Goal: Task Accomplishment & Management: Manage account settings

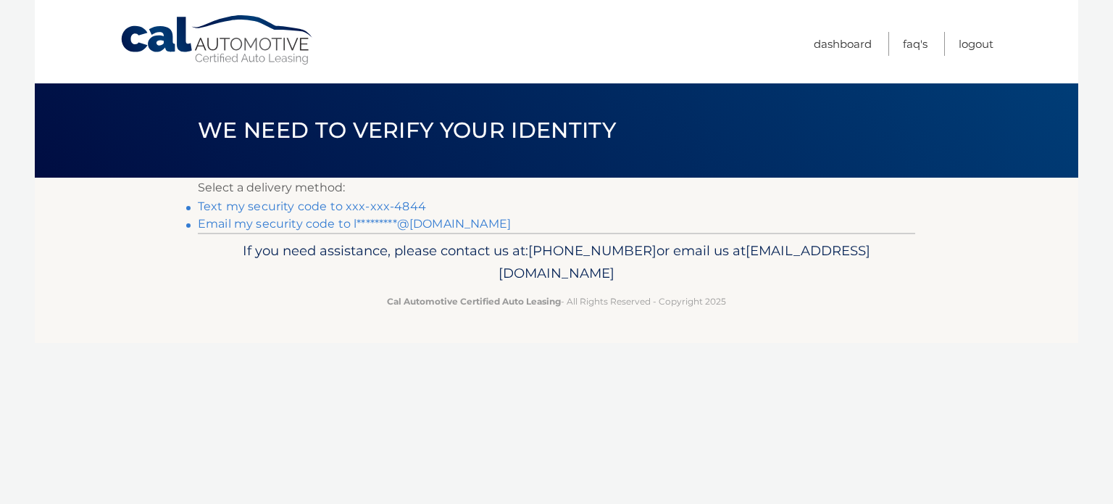
click at [307, 205] on link "Text my security code to xxx-xxx-4844" at bounding box center [312, 206] width 228 height 14
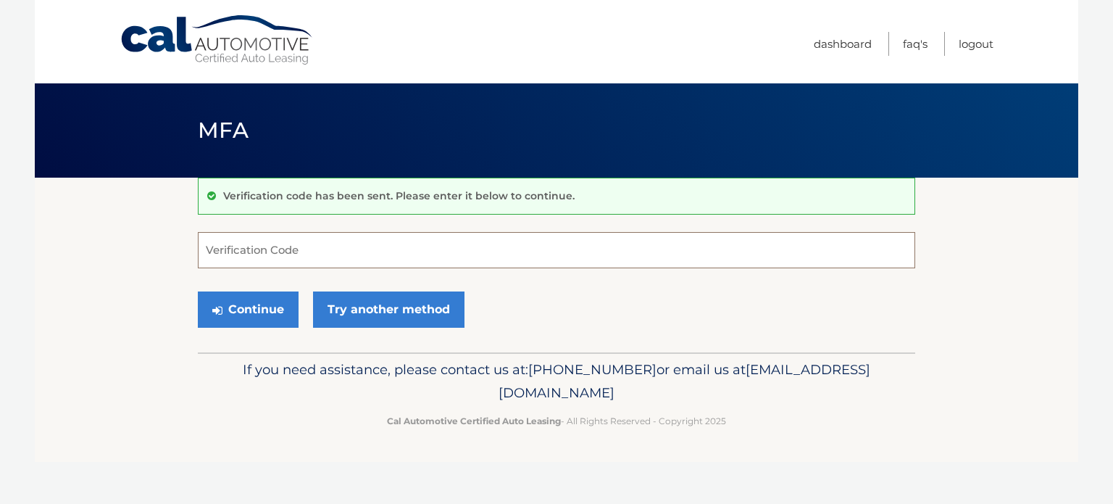
click at [293, 251] on input "Verification Code" at bounding box center [556, 250] width 717 height 36
type input "343694"
click at [234, 308] on button "Continue" at bounding box center [248, 309] width 101 height 36
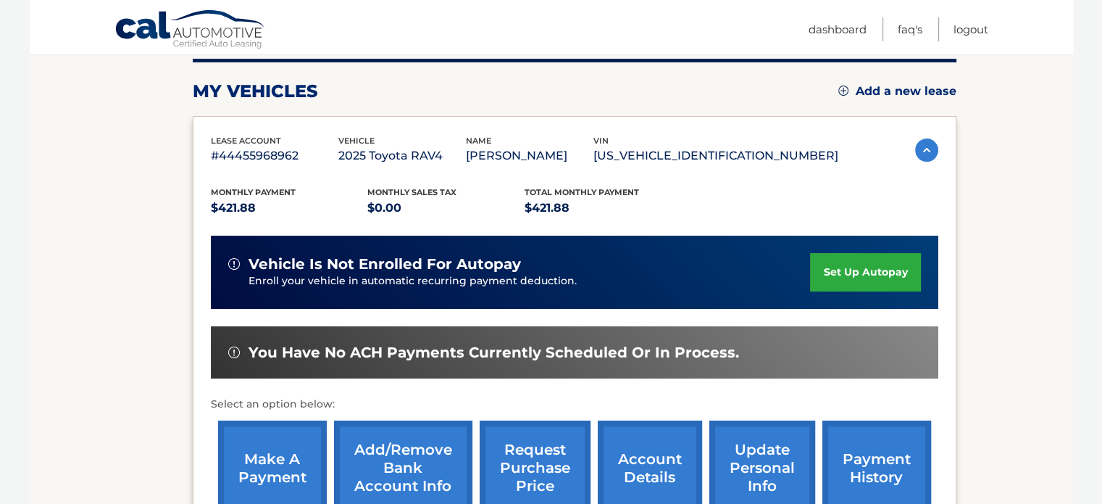
scroll to position [217, 0]
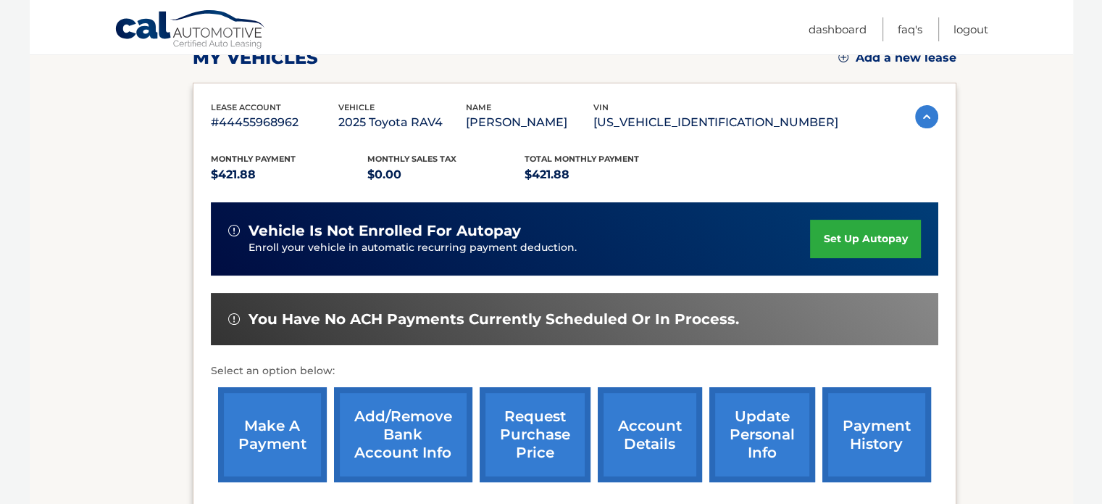
click at [302, 425] on link "make a payment" at bounding box center [272, 434] width 109 height 95
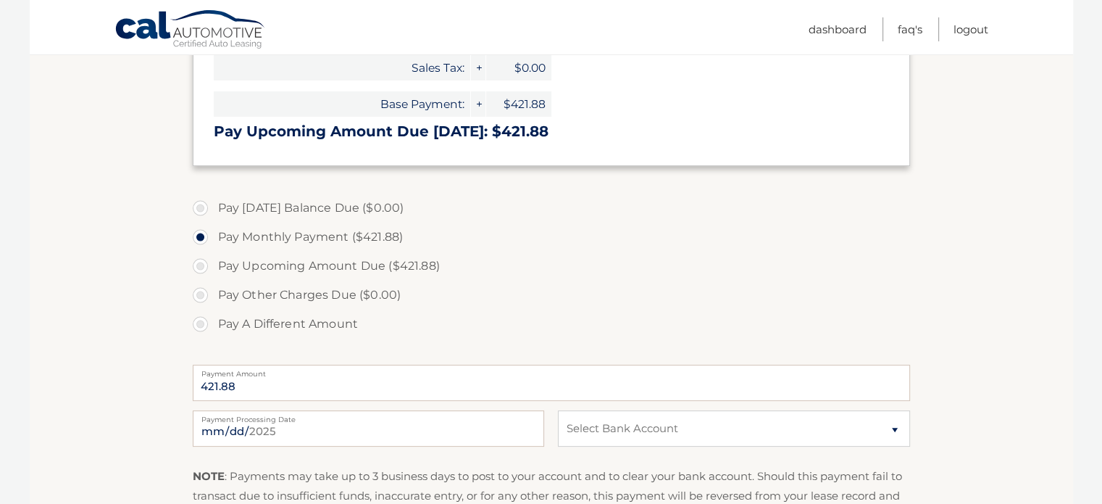
scroll to position [362, 0]
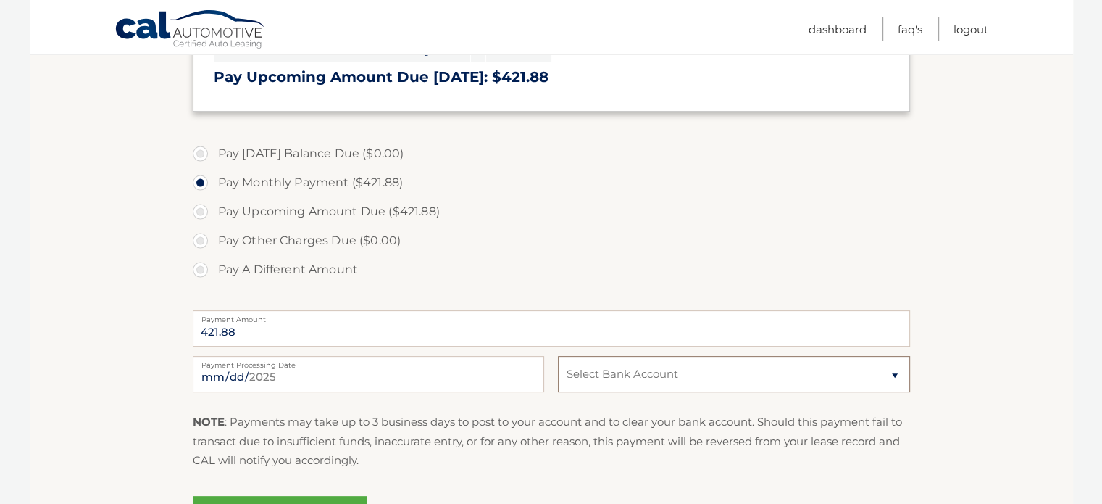
click at [903, 373] on select "Select Bank Account Checking RIDGEWOOD SAVINGS BANK *****0201 Checking RIDGEWOO…" at bounding box center [733, 374] width 351 height 36
select select "ZGZlNDQwMzMtZmU3MS00MzMxLTljNTgtYjkwYmI0MWZmMDNj"
click at [558, 356] on select "Select Bank Account Checking RIDGEWOOD SAVINGS BANK *****0201 Checking RIDGEWOO…" at bounding box center [733, 374] width 351 height 36
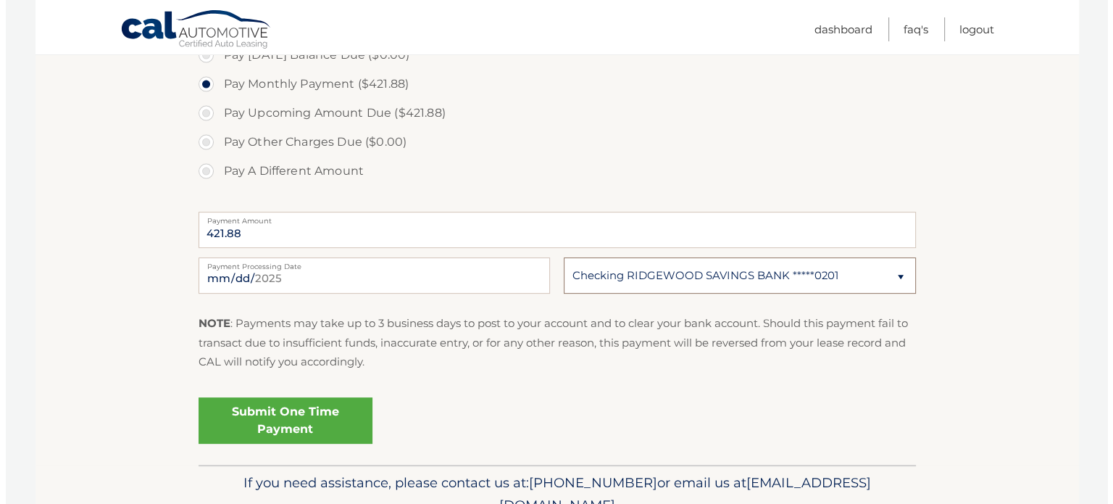
scroll to position [507, 0]
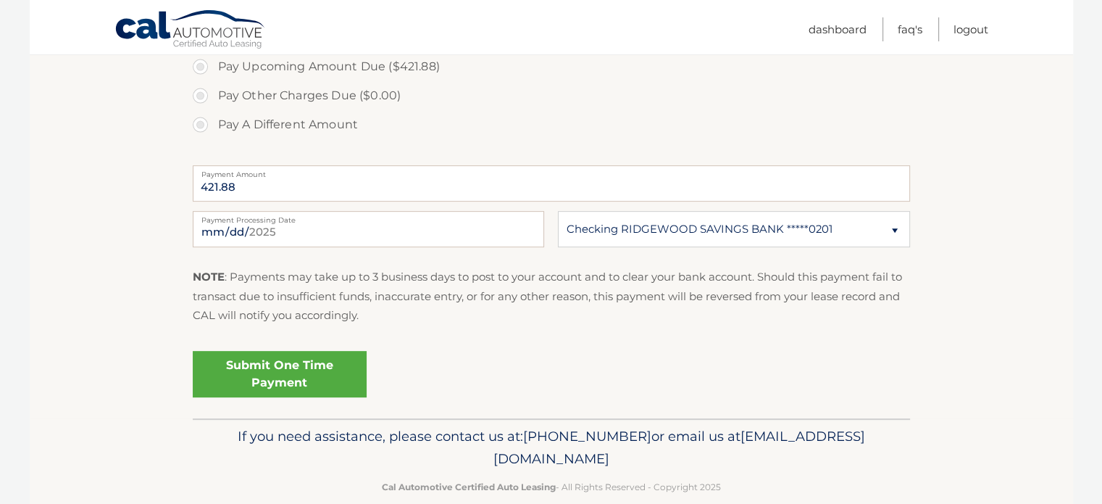
click at [309, 376] on link "Submit One Time Payment" at bounding box center [280, 374] width 174 height 46
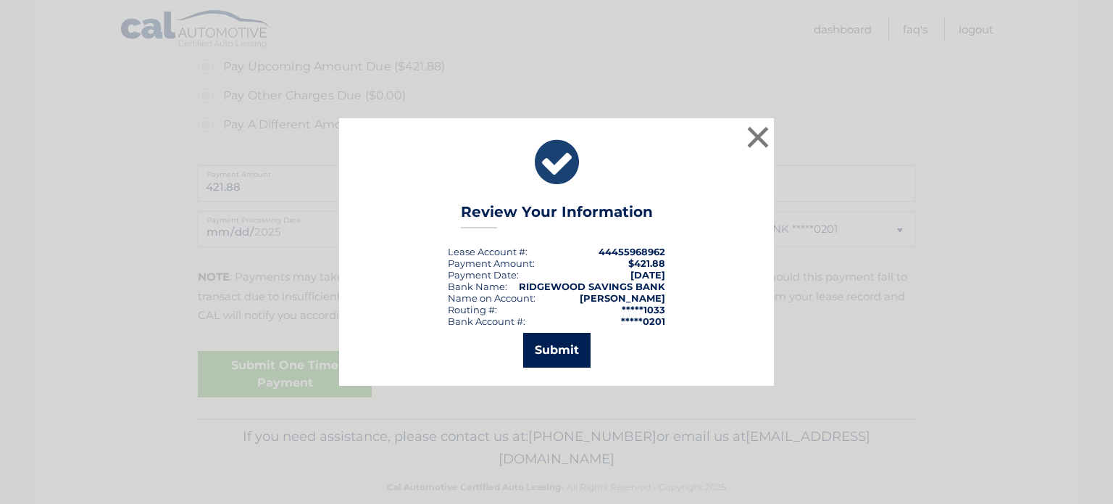
click at [561, 352] on button "Submit" at bounding box center [556, 350] width 67 height 35
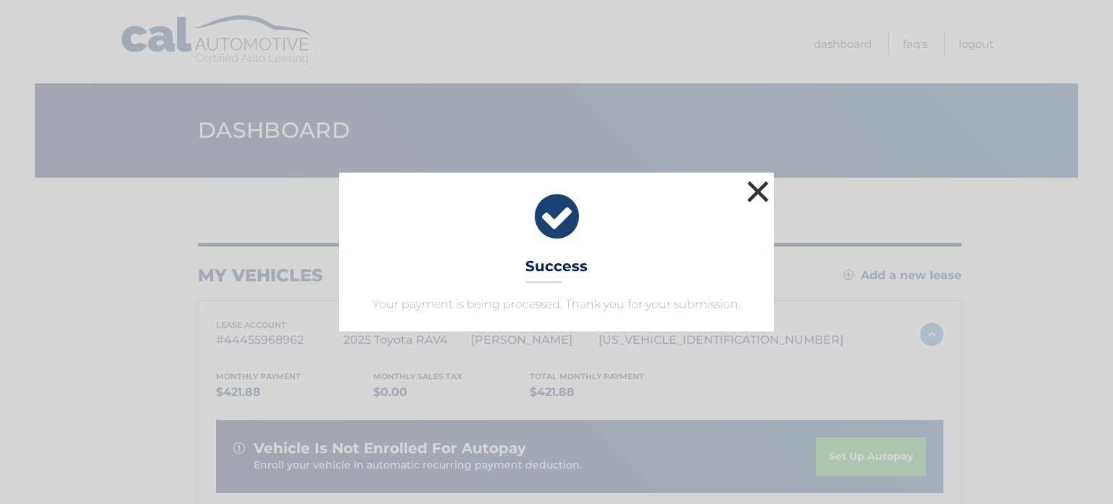
click at [753, 192] on button "×" at bounding box center [757, 191] width 29 height 29
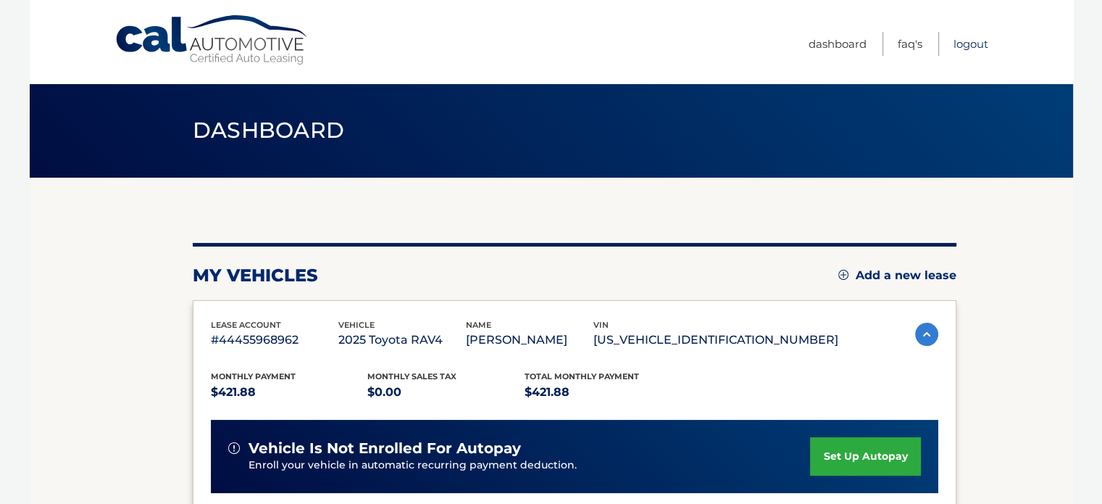
click at [962, 45] on link "Logout" at bounding box center [970, 44] width 35 height 24
